Goal: Communication & Community: Connect with others

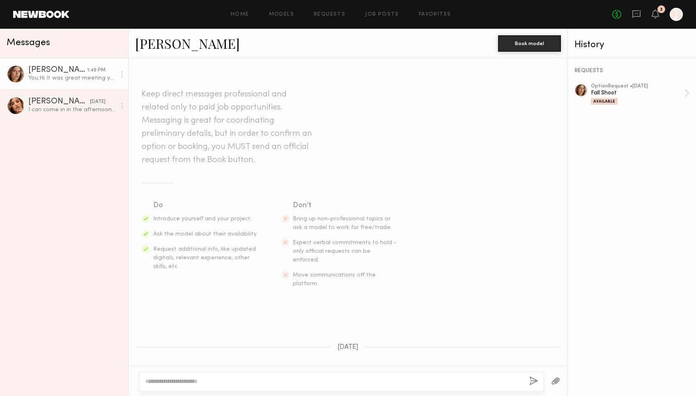
scroll to position [770, 0]
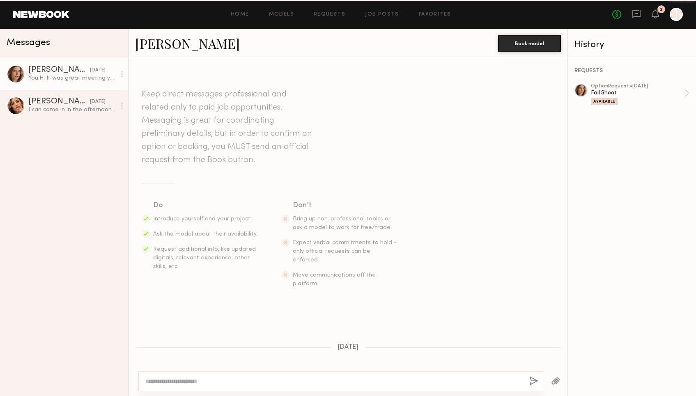
scroll to position [770, 0]
